Goal: Find specific fact: Find specific fact

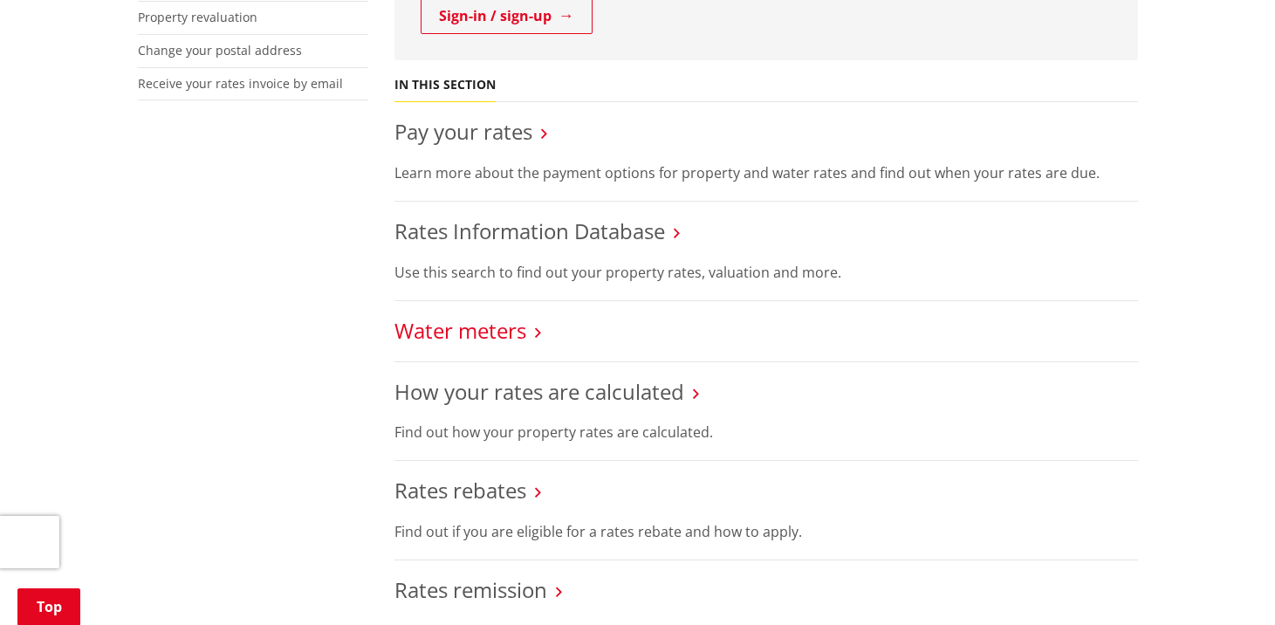
scroll to position [611, 0]
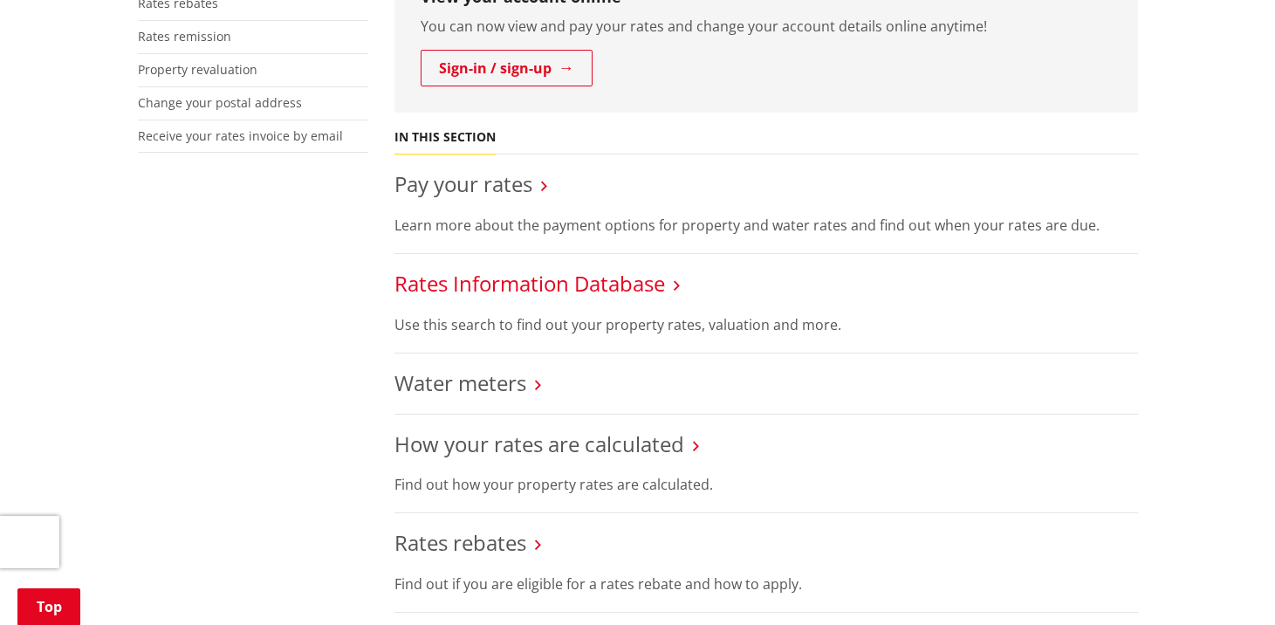
click at [511, 269] on link "Rates Information Database" at bounding box center [529, 283] width 270 height 29
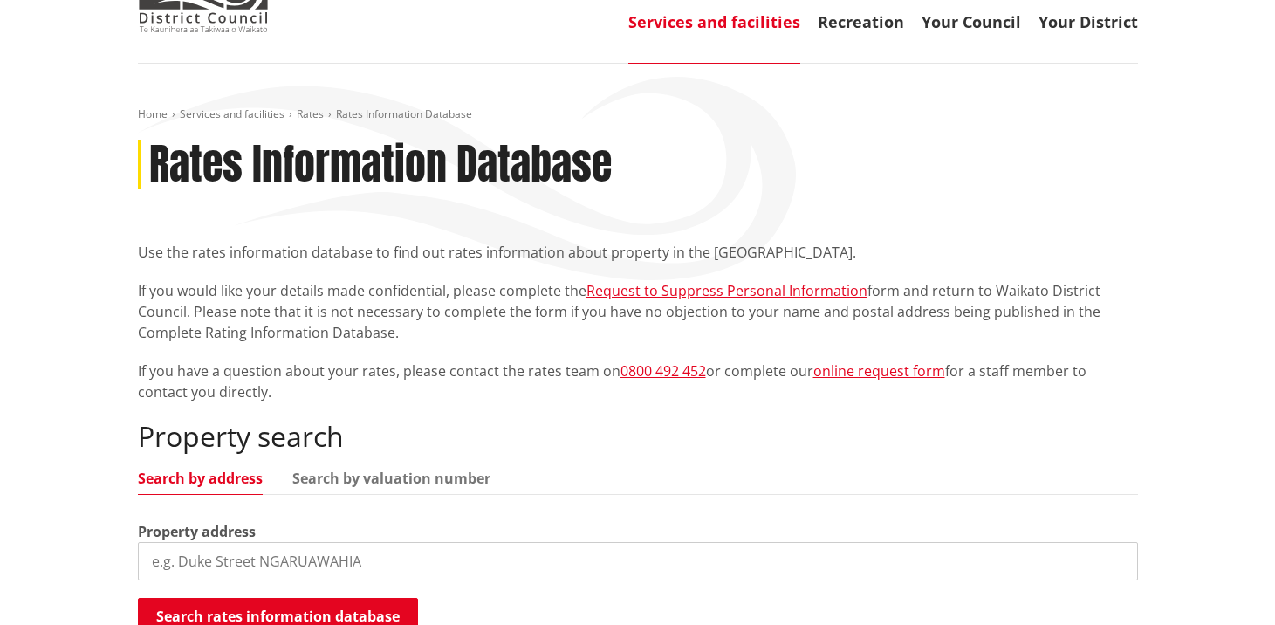
scroll to position [436, 0]
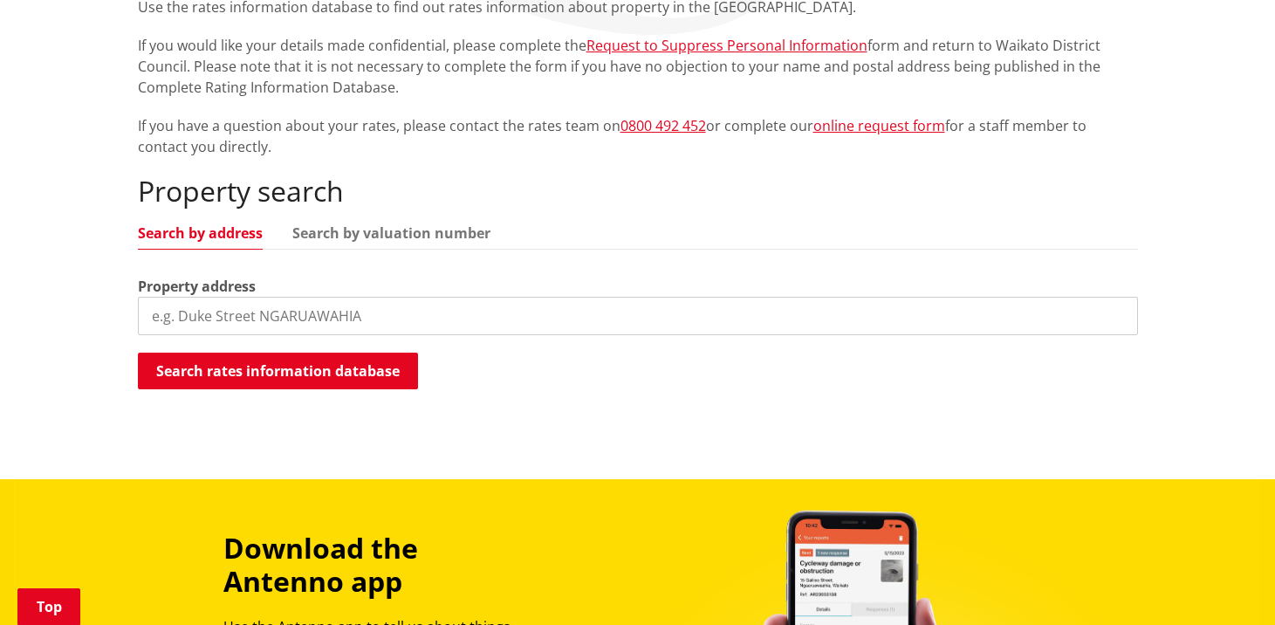
click at [202, 297] on input "search" at bounding box center [638, 316] width 1000 height 38
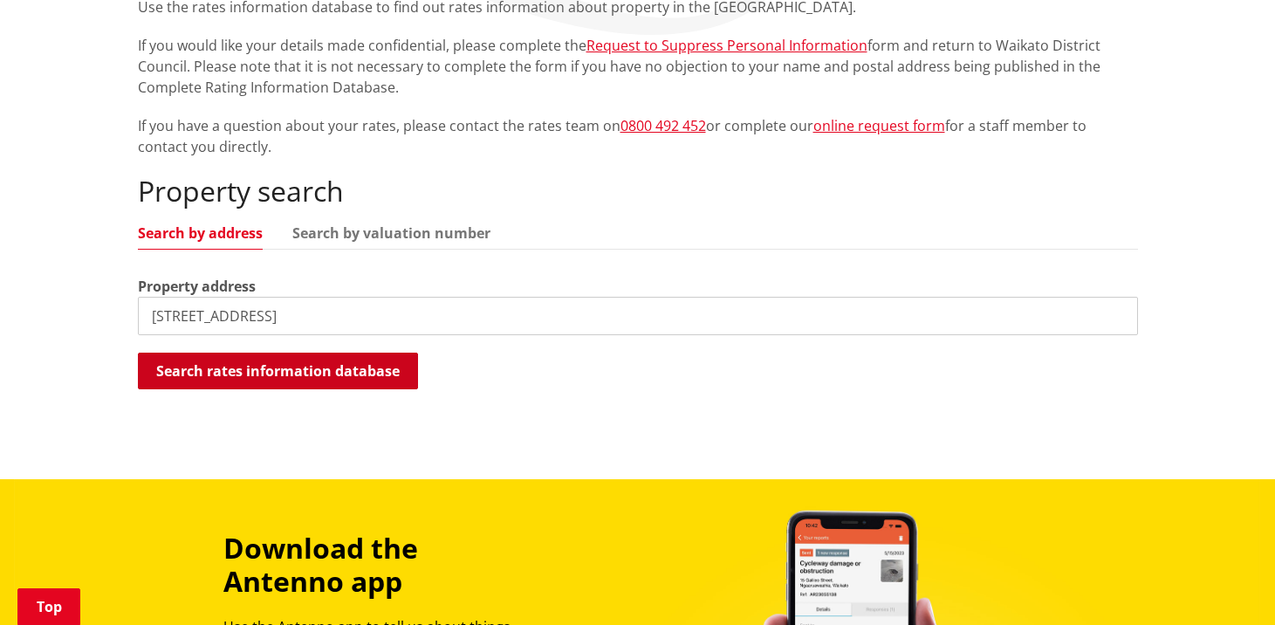
type input "19 waimaa lane"
click at [249, 352] on button "Search rates information database" at bounding box center [278, 370] width 280 height 37
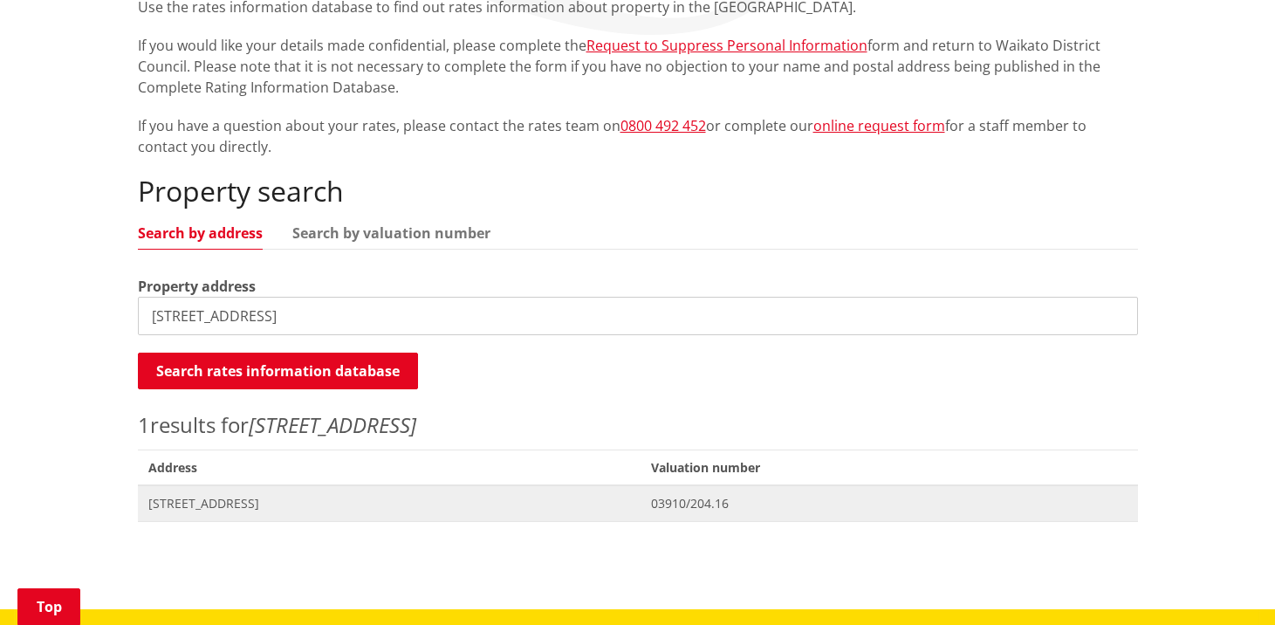
click at [230, 495] on span "19 Waimaa Lane POKENO" at bounding box center [389, 503] width 482 height 17
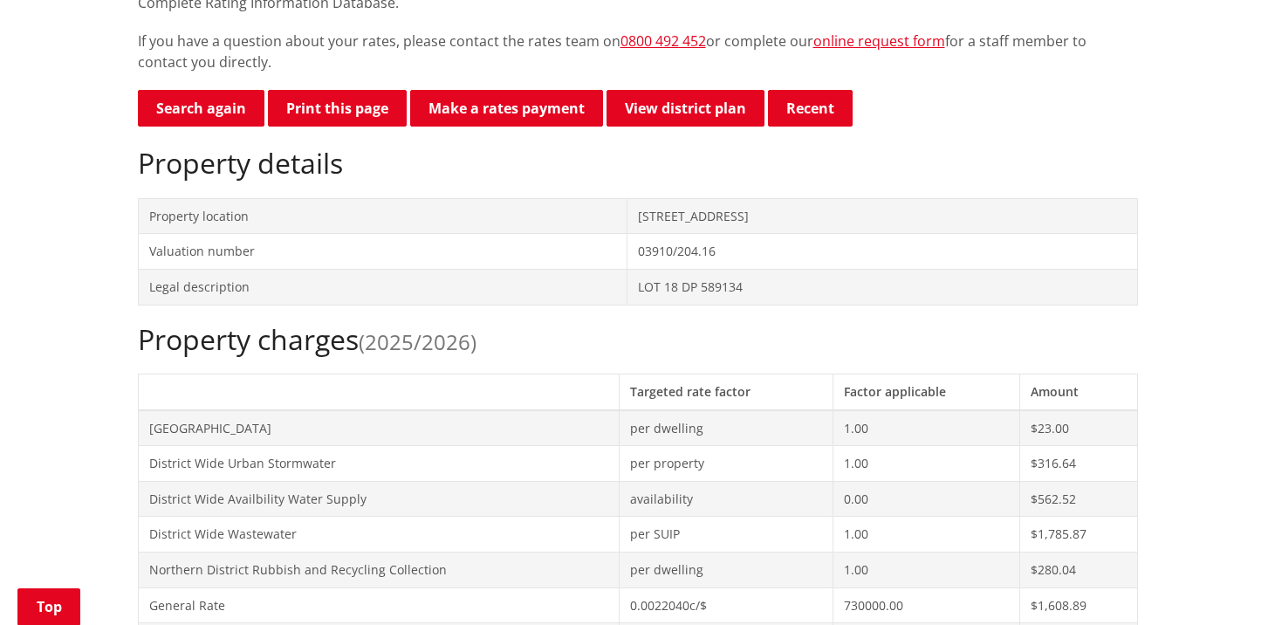
scroll to position [523, 0]
